Goal: Find specific page/section: Find specific page/section

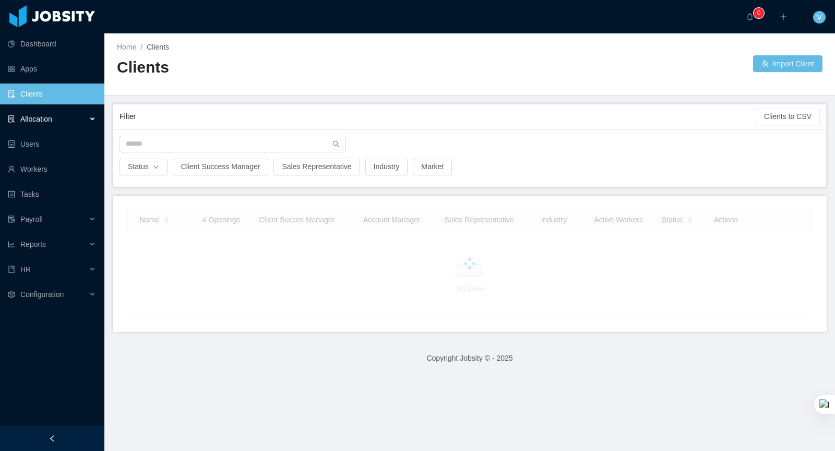
click at [63, 117] on div "Allocation" at bounding box center [52, 119] width 104 height 21
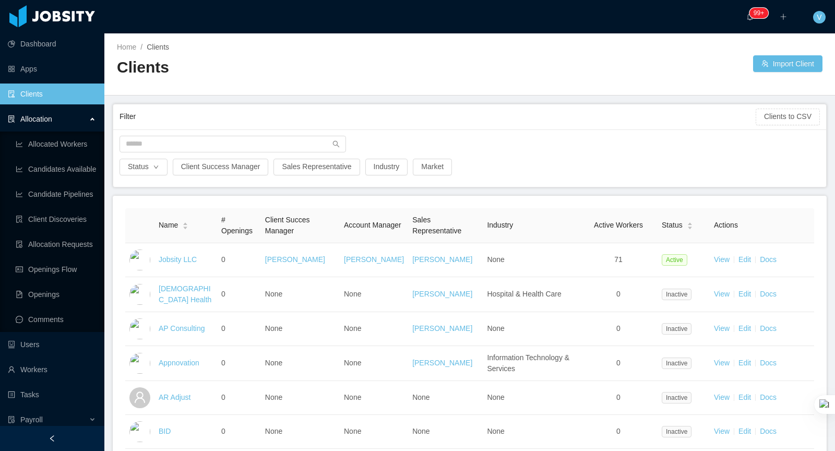
click at [63, 117] on div "Allocation" at bounding box center [52, 119] width 104 height 21
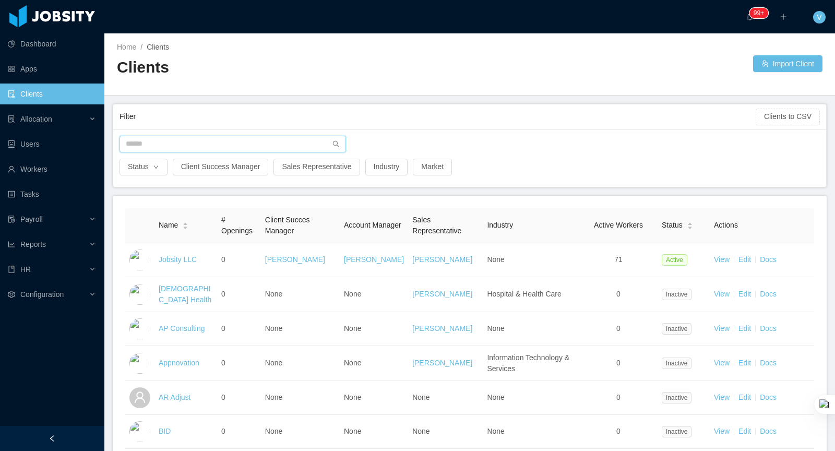
click at [166, 143] on input "text" at bounding box center [233, 144] width 227 height 17
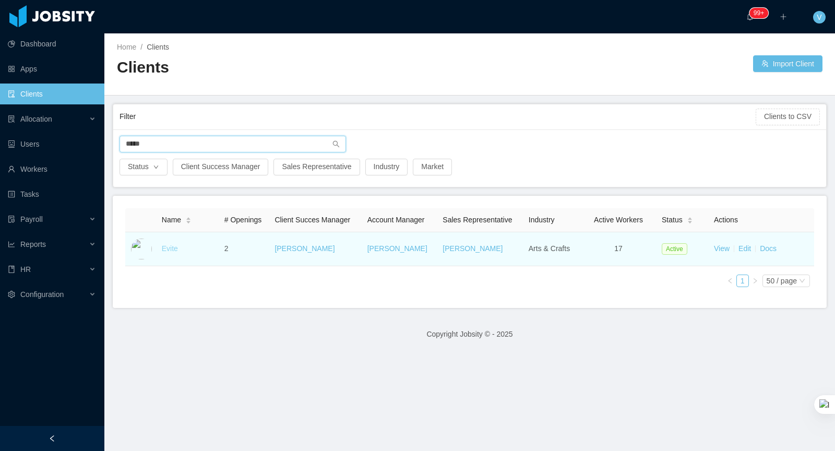
type input "*****"
click at [169, 250] on link "Evite" at bounding box center [170, 248] width 16 height 8
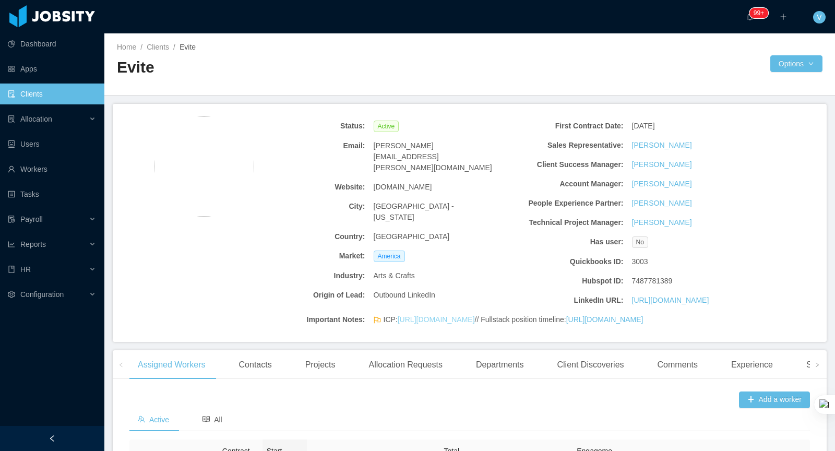
click at [421, 320] on link "[URL][DOMAIN_NAME]" at bounding box center [436, 319] width 77 height 8
click at [418, 380] on div "Allocation Requests" at bounding box center [405, 364] width 90 height 29
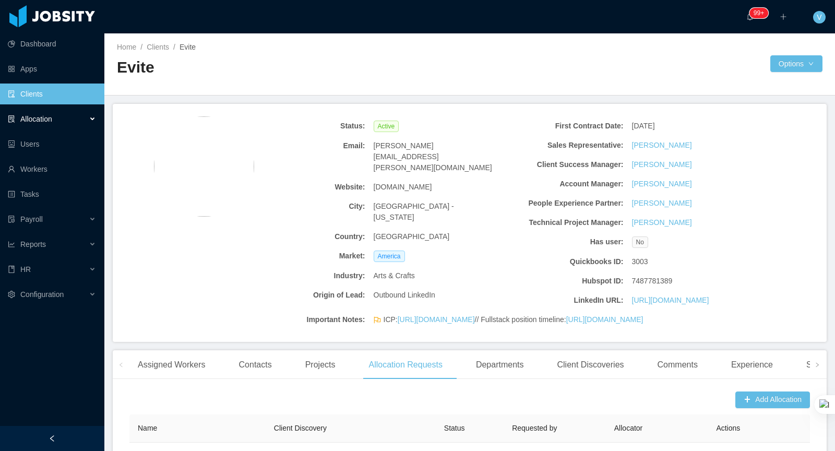
click at [37, 124] on div "Allocation" at bounding box center [52, 119] width 104 height 21
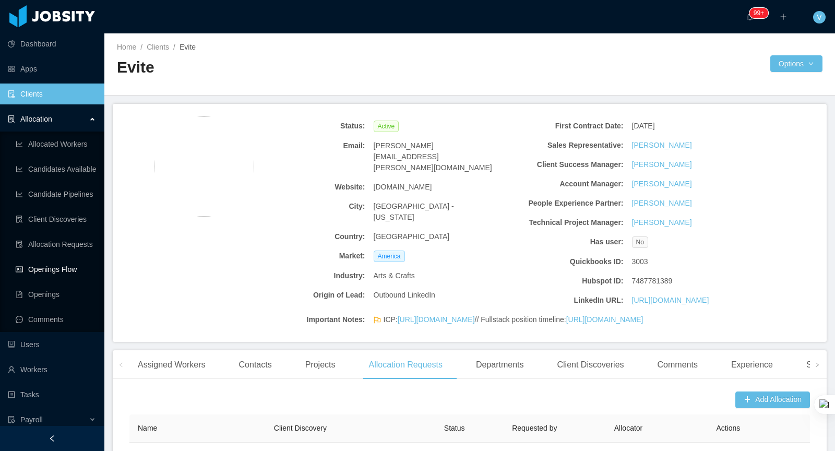
click at [77, 270] on link "Openings Flow" at bounding box center [56, 269] width 80 height 21
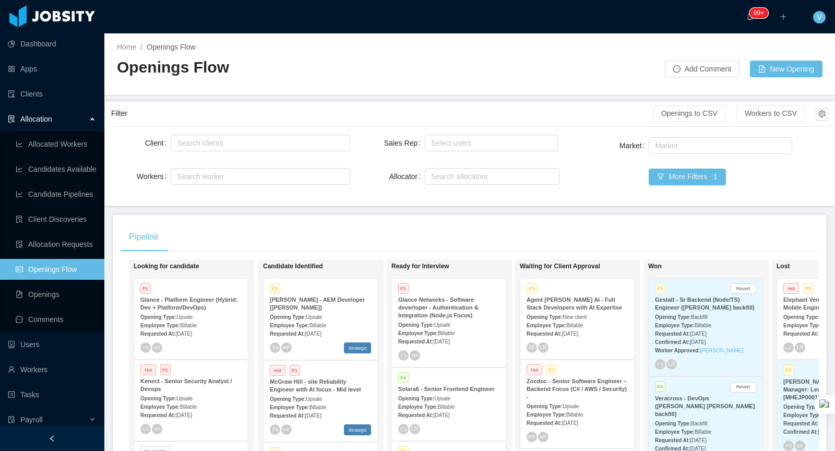
scroll to position [170, 0]
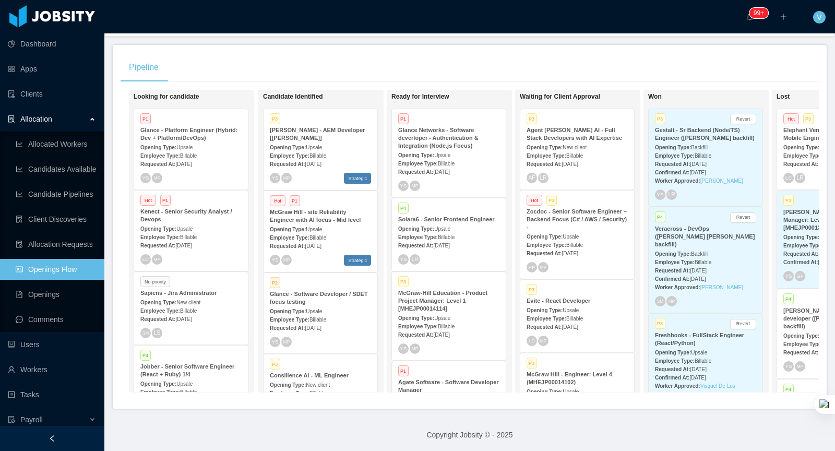
click at [573, 324] on span "[DATE]" at bounding box center [570, 327] width 16 height 6
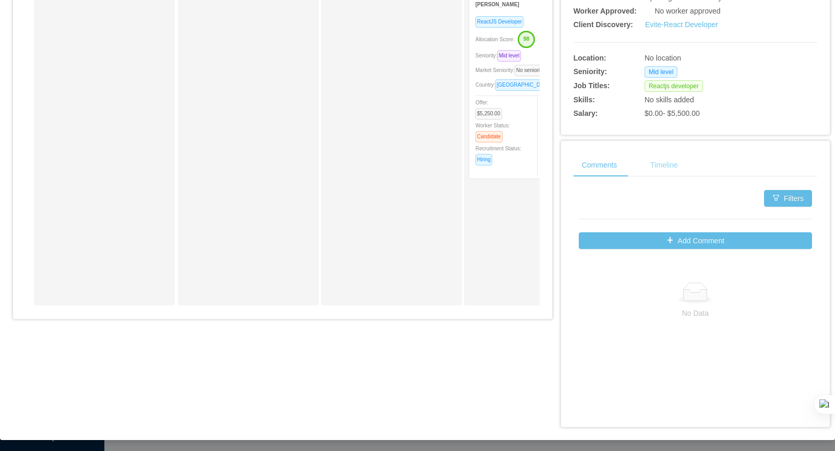
click at [662, 166] on div "Timeline" at bounding box center [664, 165] width 44 height 23
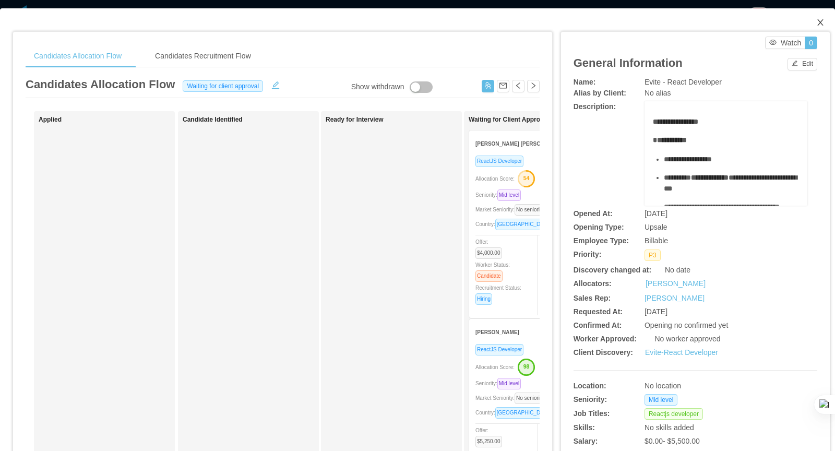
click at [827, 21] on span "Close" at bounding box center [820, 22] width 29 height 29
